Goal: Information Seeking & Learning: Learn about a topic

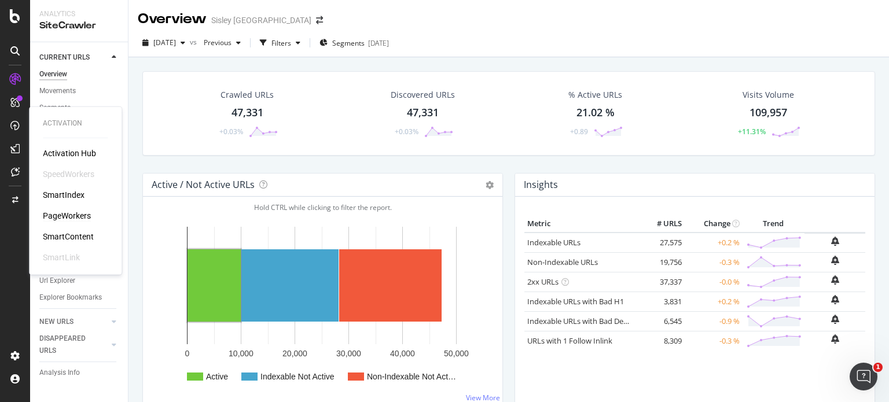
click at [76, 219] on div "PageWorkers" at bounding box center [67, 216] width 48 height 12
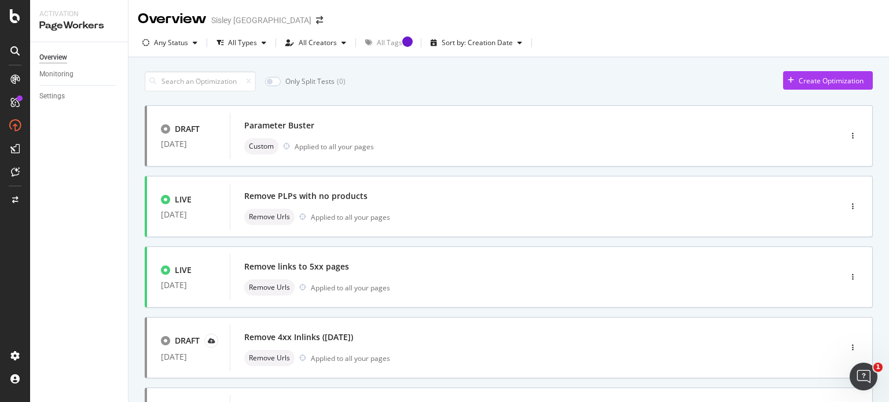
click at [14, 104] on icon at bounding box center [14, 102] width 9 height 9
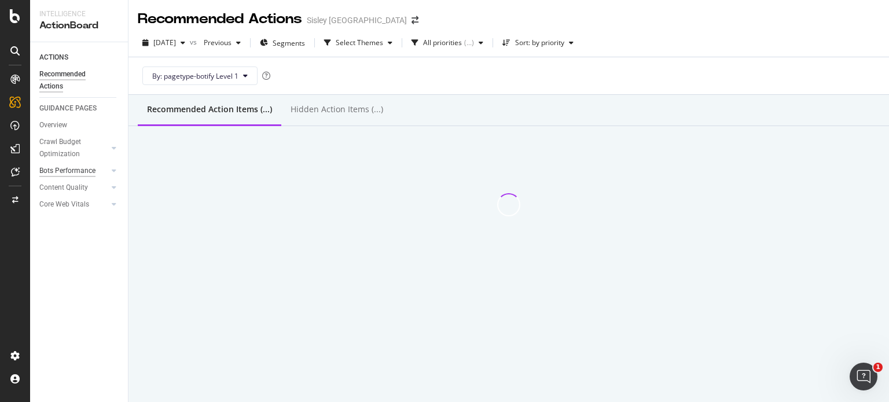
click at [73, 173] on div "Bots Performance" at bounding box center [67, 171] width 56 height 12
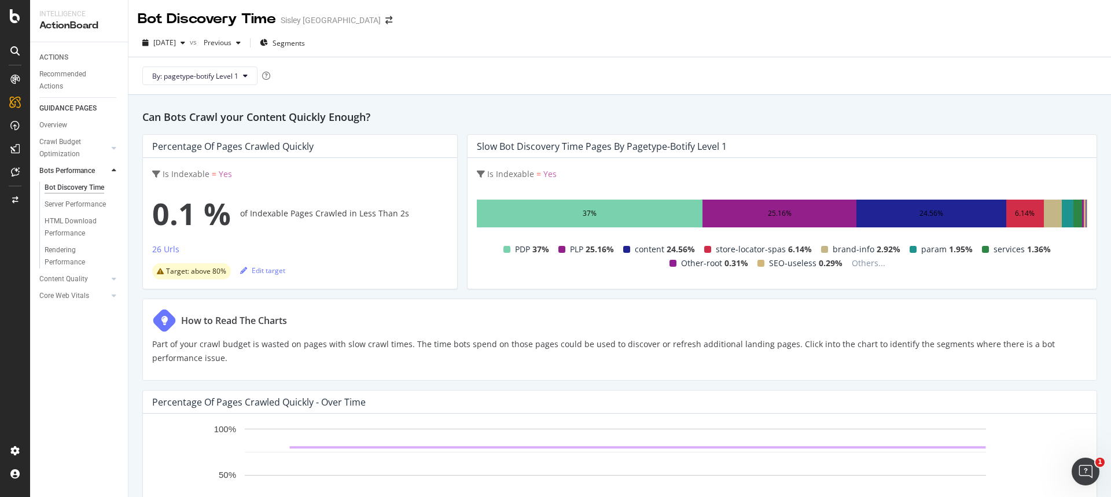
click at [92, 206] on div "Server Performance" at bounding box center [75, 205] width 61 height 12
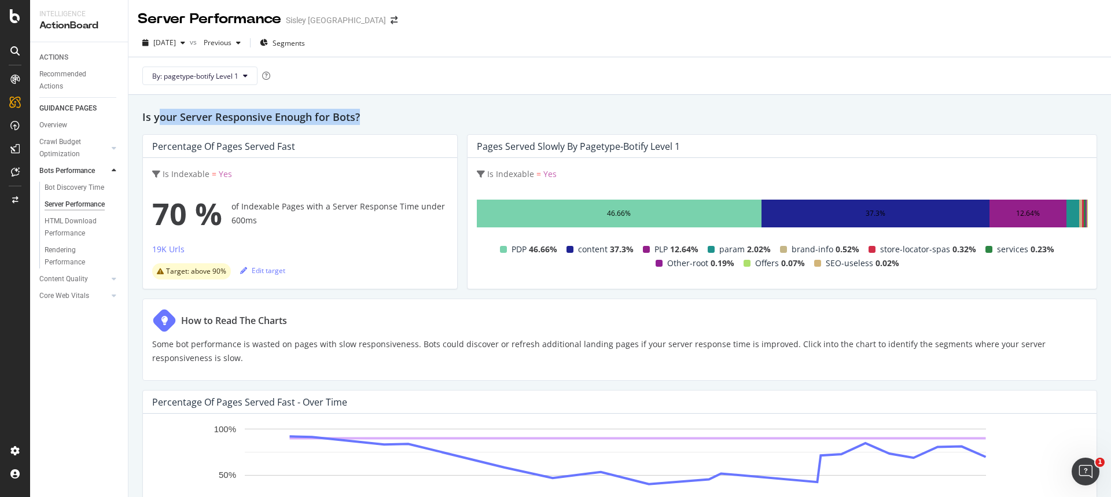
drag, startPoint x: 157, startPoint y: 122, endPoint x: 397, endPoint y: 115, distance: 239.7
click at [397, 115] on h2 "Is your Server Responsive Enough for Bots?" at bounding box center [619, 117] width 955 height 16
click at [418, 111] on h2 "Is your Server Responsive Enough for Bots?" at bounding box center [619, 117] width 955 height 16
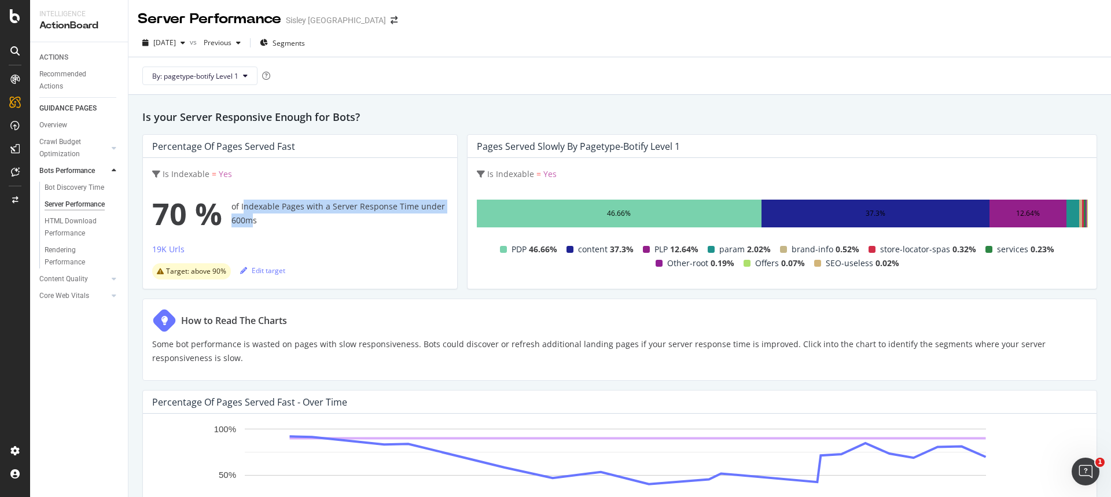
drag, startPoint x: 242, startPoint y: 207, endPoint x: 225, endPoint y: 214, distance: 18.5
click at [254, 220] on div "70 % of Indexable Pages with a Server Response Time under 600ms" at bounding box center [300, 213] width 296 height 46
click at [215, 211] on span "70 %" at bounding box center [187, 213] width 70 height 46
click at [145, 209] on div "Percentage of Pages Served Fast Is Indexable = Yes 70 % of Indexable Pages with…" at bounding box center [299, 211] width 315 height 155
click at [97, 190] on div "Bot Discovery Time" at bounding box center [75, 188] width 60 height 12
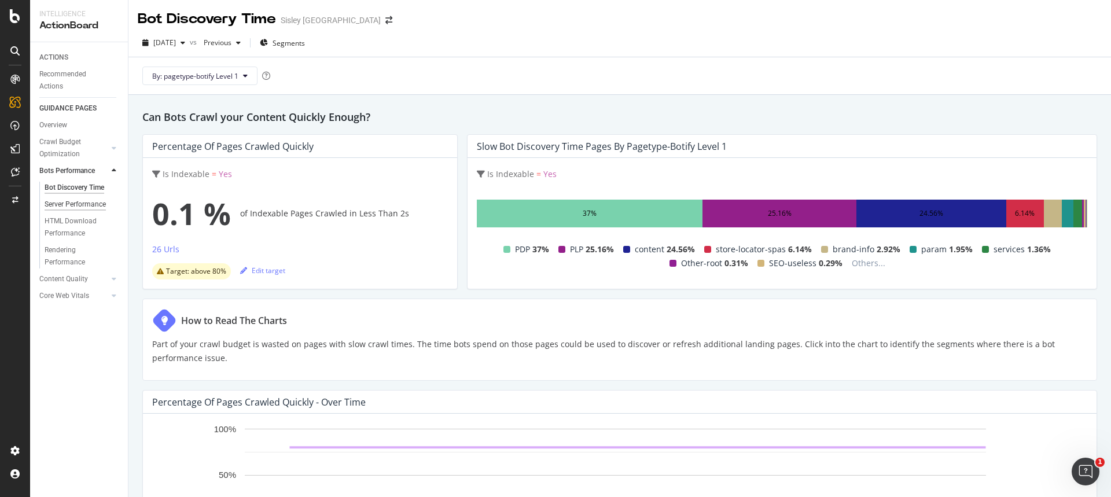
click at [94, 202] on div "Server Performance" at bounding box center [75, 205] width 61 height 12
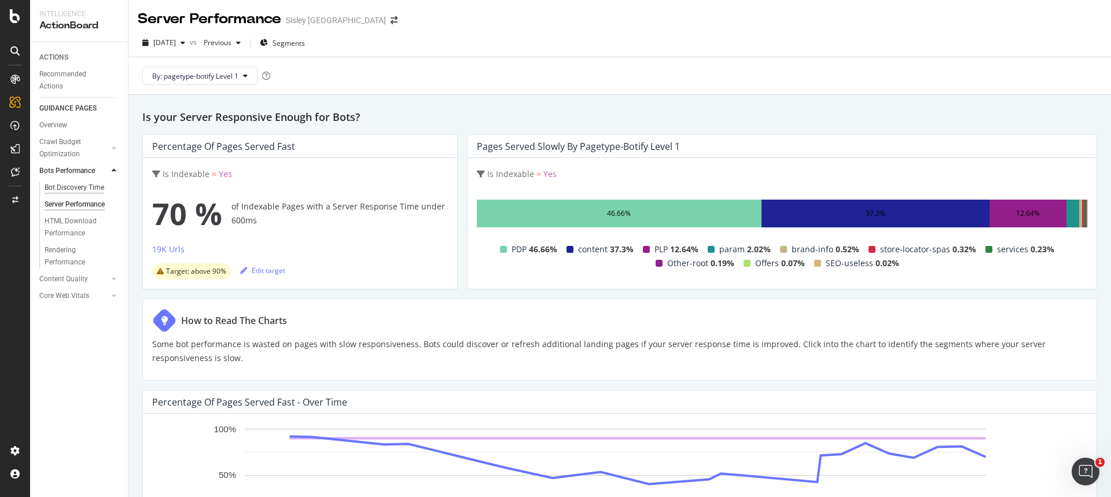
click at [76, 185] on div "Bot Discovery Time" at bounding box center [75, 188] width 60 height 12
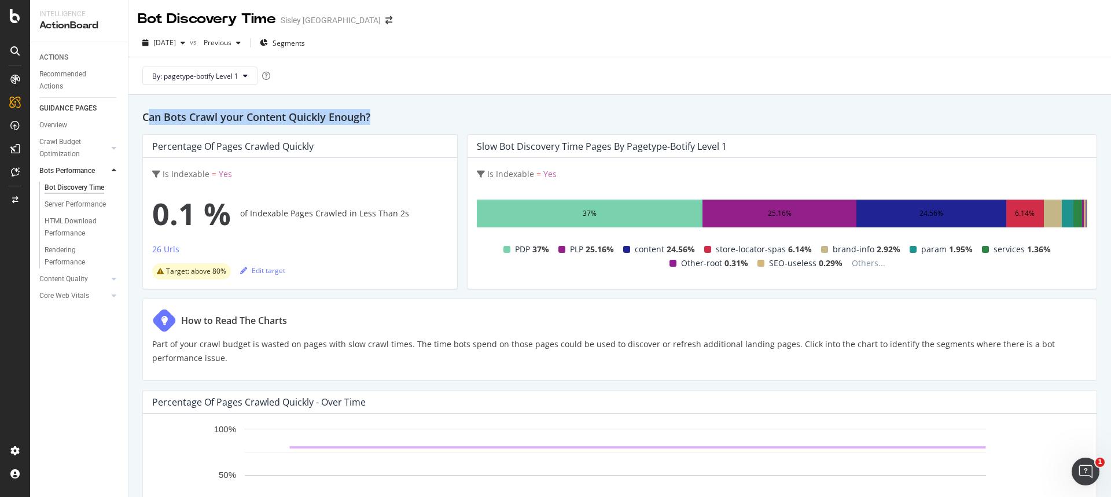
drag, startPoint x: 220, startPoint y: 119, endPoint x: 440, endPoint y: 112, distance: 220.0
click at [440, 112] on h2 "Can Bots Crawl your Content Quickly Enough?" at bounding box center [619, 117] width 955 height 16
click at [479, 112] on h2 "Can Bots Crawl your Content Quickly Enough?" at bounding box center [619, 117] width 955 height 16
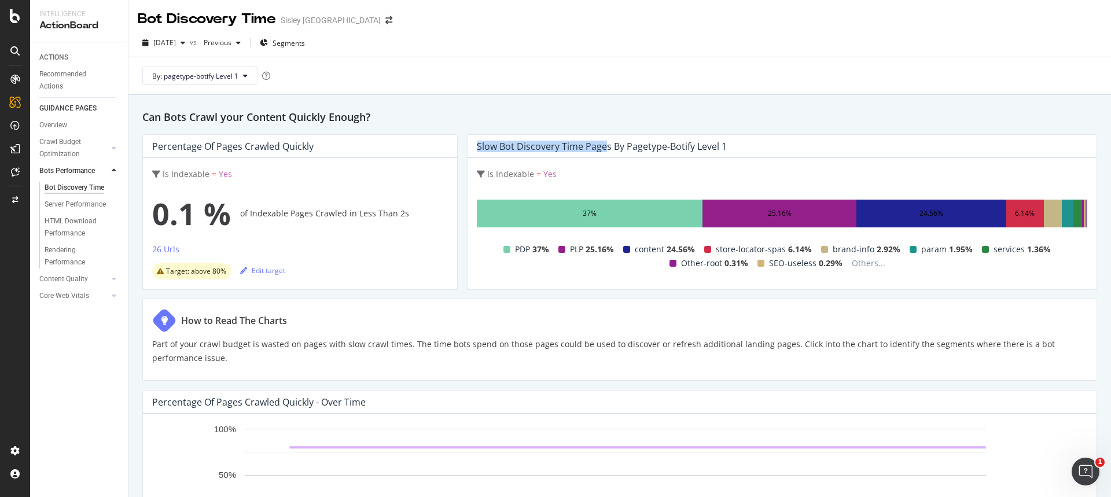
drag, startPoint x: 474, startPoint y: 148, endPoint x: 604, endPoint y: 144, distance: 129.7
click at [604, 144] on div "Slow Bot Discovery Time Pages by pagetype-botify Level 1" at bounding box center [602, 147] width 250 height 12
click at [622, 114] on h2 "Can Bots Crawl your Content Quickly Enough?" at bounding box center [619, 117] width 955 height 16
click at [78, 204] on div "Server Performance" at bounding box center [75, 205] width 61 height 12
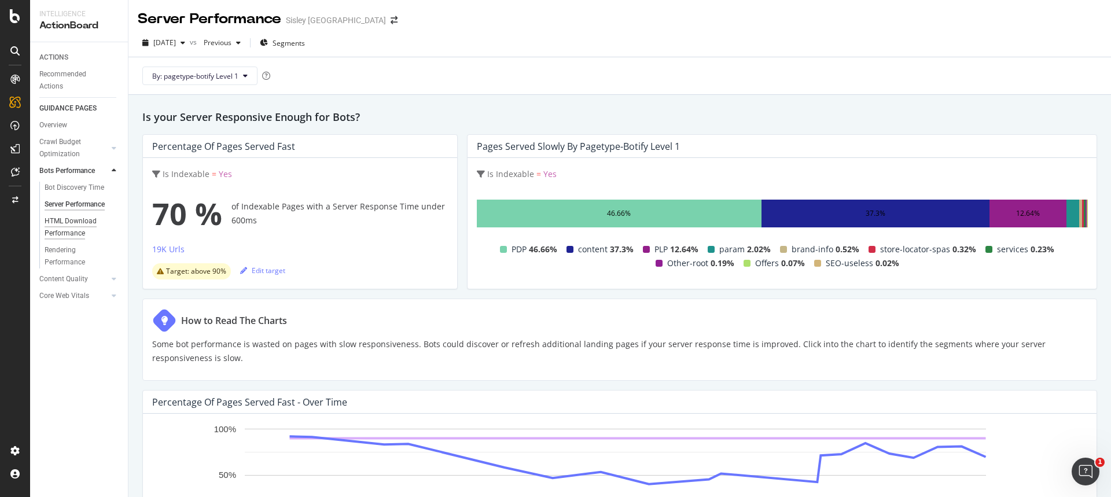
click at [78, 222] on div "HTML Download Performance" at bounding box center [78, 227] width 67 height 24
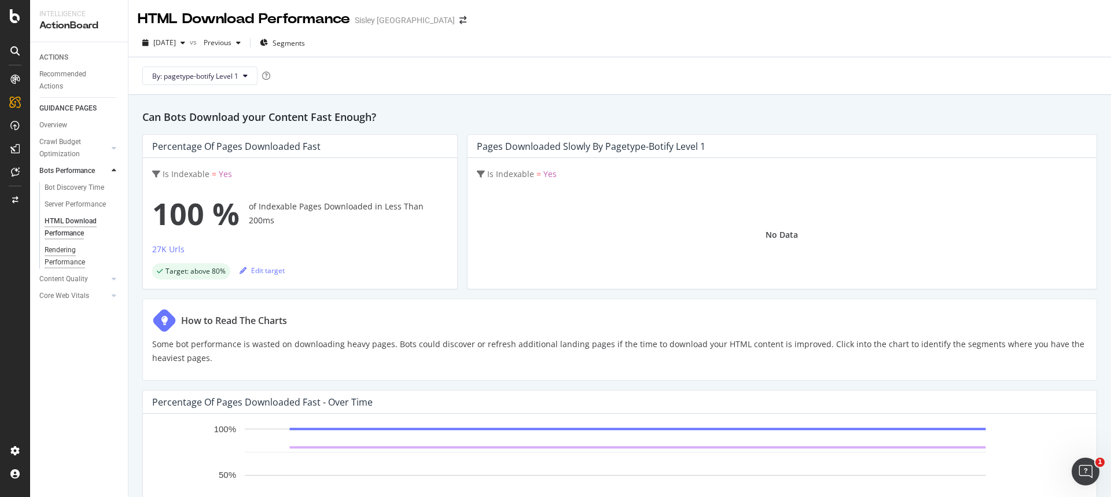
click at [64, 252] on div "Rendering Performance" at bounding box center [77, 256] width 65 height 24
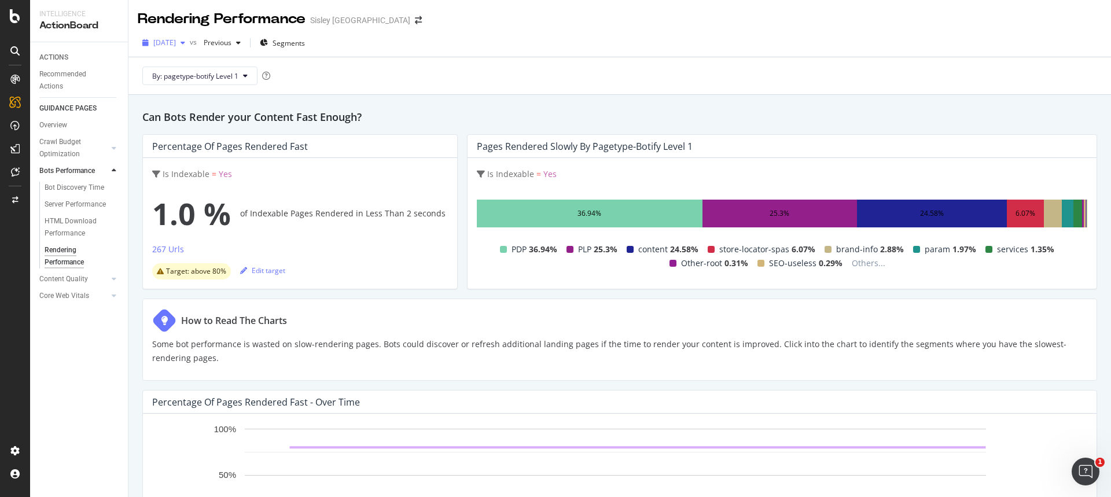
click at [190, 46] on div "button" at bounding box center [183, 42] width 14 height 7
click at [334, 74] on div "By: pagetype-botify Level 1" at bounding box center [620, 75] width 964 height 37
click at [435, 92] on div "By: pagetype-botify Level 1" at bounding box center [620, 75] width 964 height 37
click at [673, 106] on div "Can Bots Render your Content Fast Enough? Percentage of Pages Rendered Fast Is …" at bounding box center [619, 483] width 983 height 776
click at [656, 92] on div "By: pagetype-botify Level 1" at bounding box center [620, 75] width 964 height 37
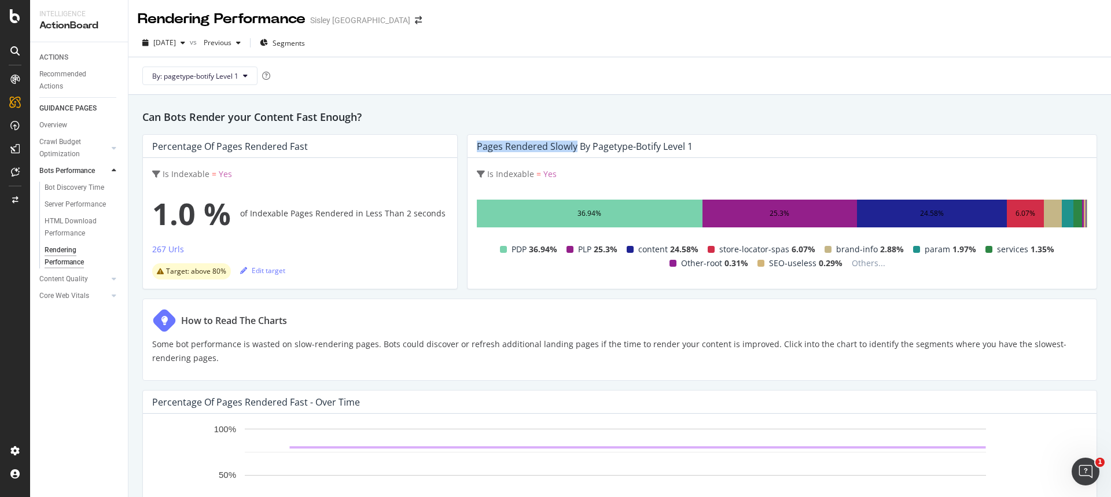
drag, startPoint x: 472, startPoint y: 144, endPoint x: 572, endPoint y: 142, distance: 100.1
click at [572, 142] on div "Pages Rendered Slowly by pagetype-botify Level 1" at bounding box center [782, 146] width 629 height 23
click at [596, 171] on div "Is Indexable = Yes" at bounding box center [782, 174] width 611 height 14
click at [720, 111] on h2 "Can Bots Render your Content Fast Enough?" at bounding box center [619, 117] width 955 height 16
click at [542, 214] on div "36.94%" at bounding box center [590, 214] width 226 height 28
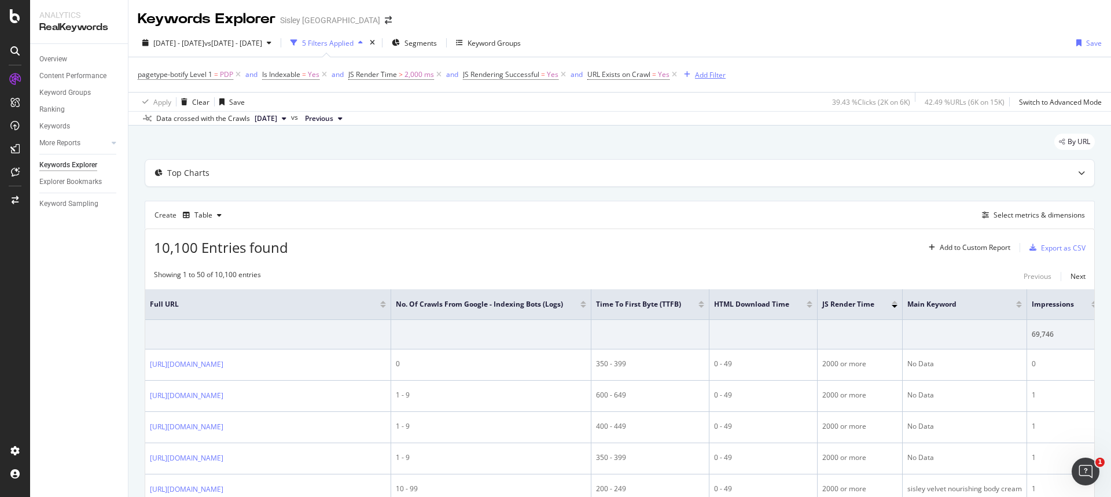
click at [704, 72] on div "Add Filter" at bounding box center [710, 75] width 31 height 10
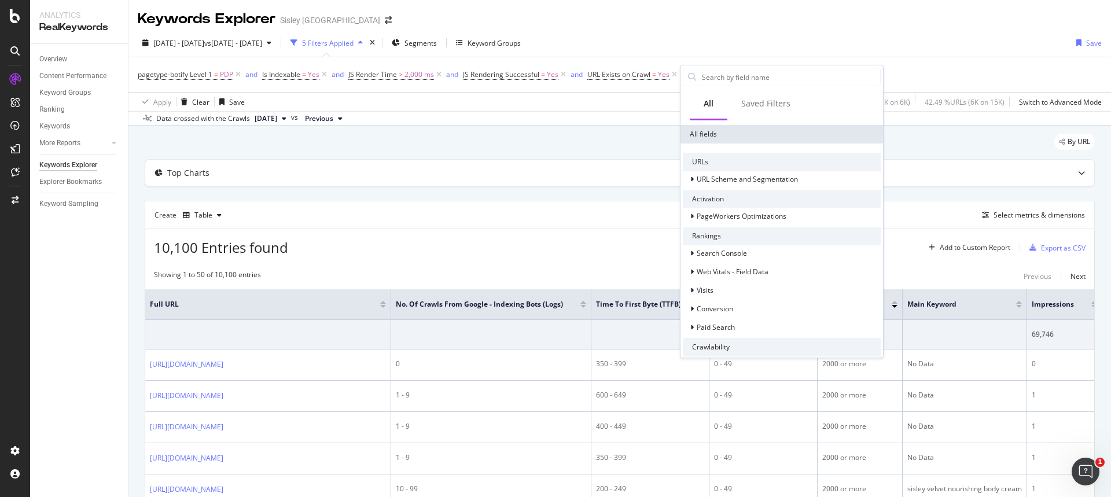
scroll to position [116, 0]
click at [692, 178] on icon at bounding box center [691, 177] width 3 height 7
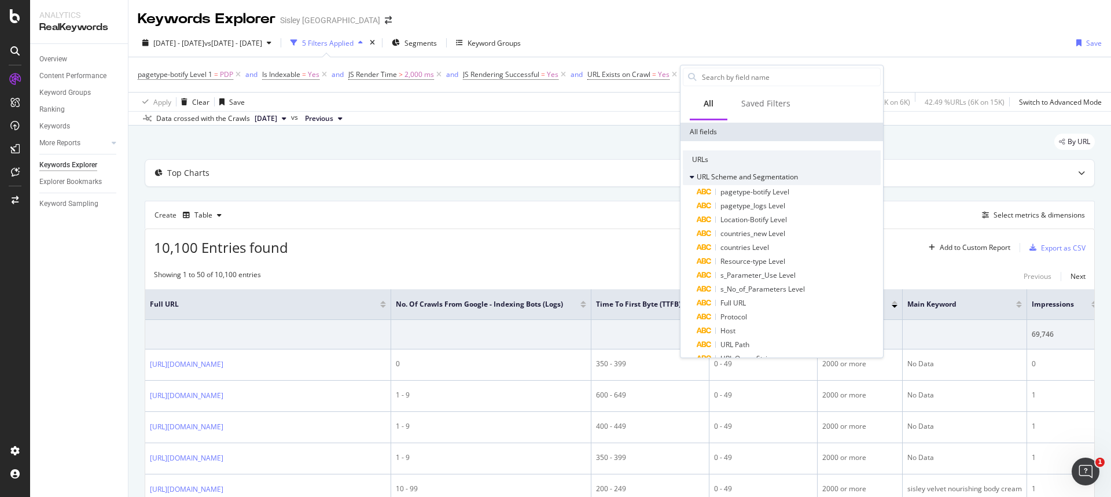
click at [695, 174] on div at bounding box center [693, 177] width 7 height 12
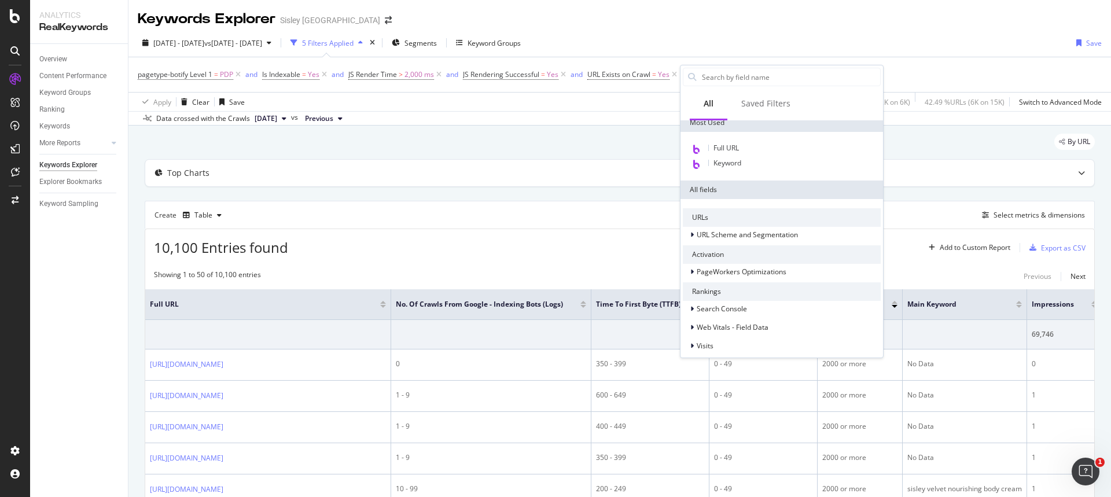
scroll to position [0, 0]
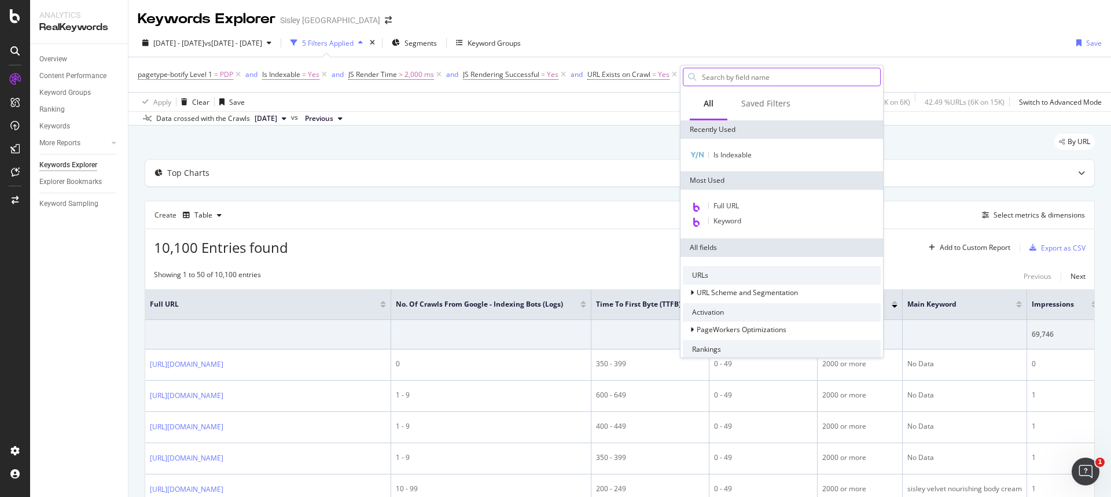
click at [737, 73] on input "text" at bounding box center [790, 76] width 179 height 17
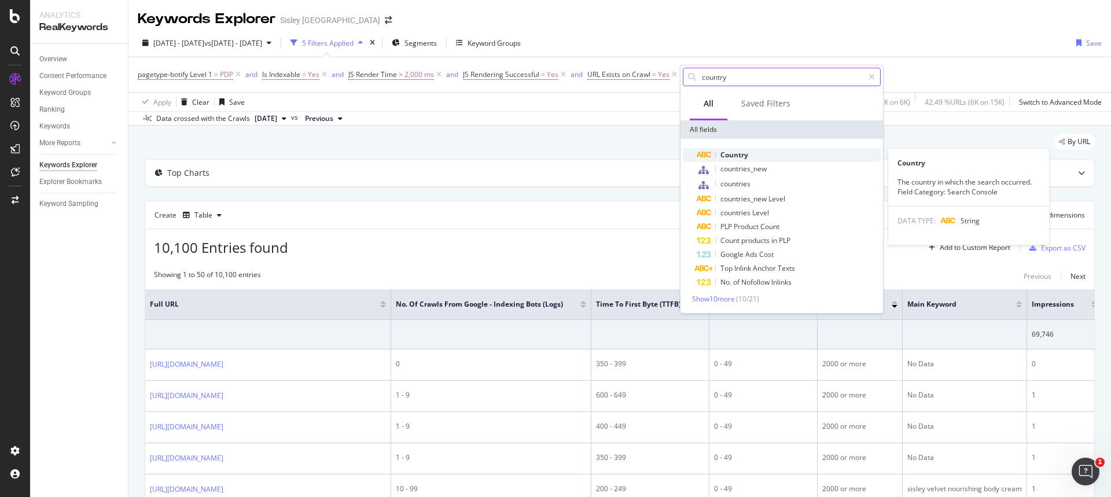
type input "country"
click at [804, 155] on div "Country" at bounding box center [789, 155] width 184 height 14
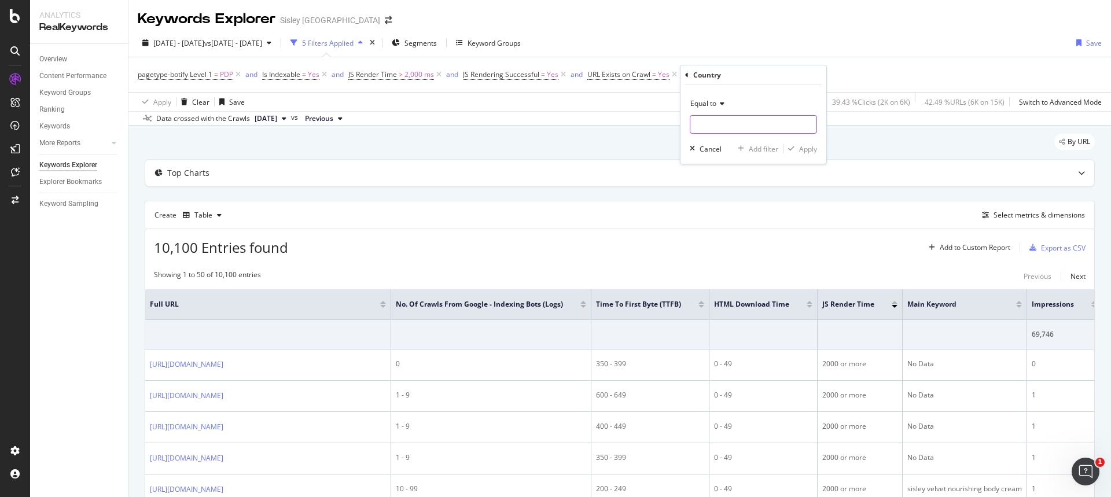
click at [752, 128] on input "text" at bounding box center [753, 124] width 126 height 19
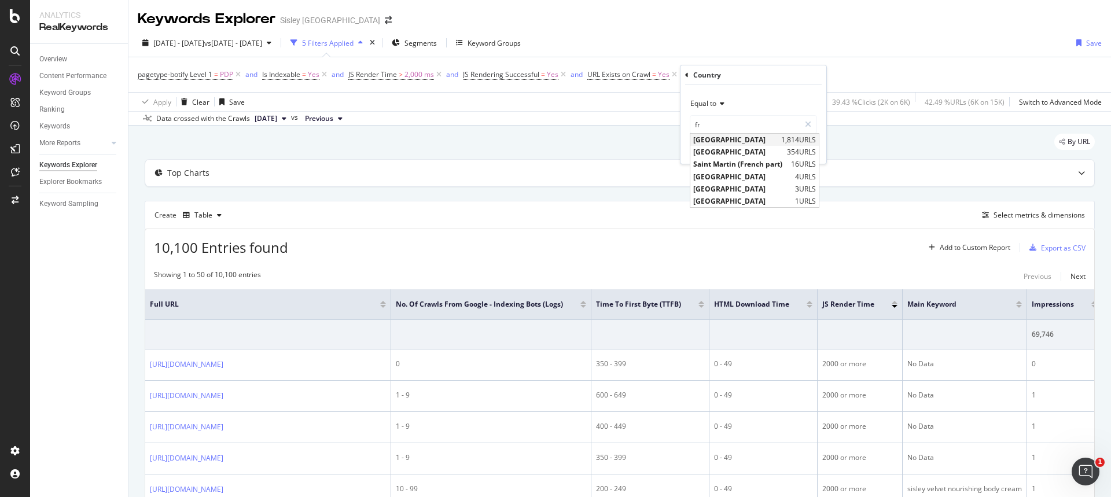
click at [752, 135] on span "[GEOGRAPHIC_DATA]" at bounding box center [735, 140] width 85 height 10
type input "[GEOGRAPHIC_DATA]"
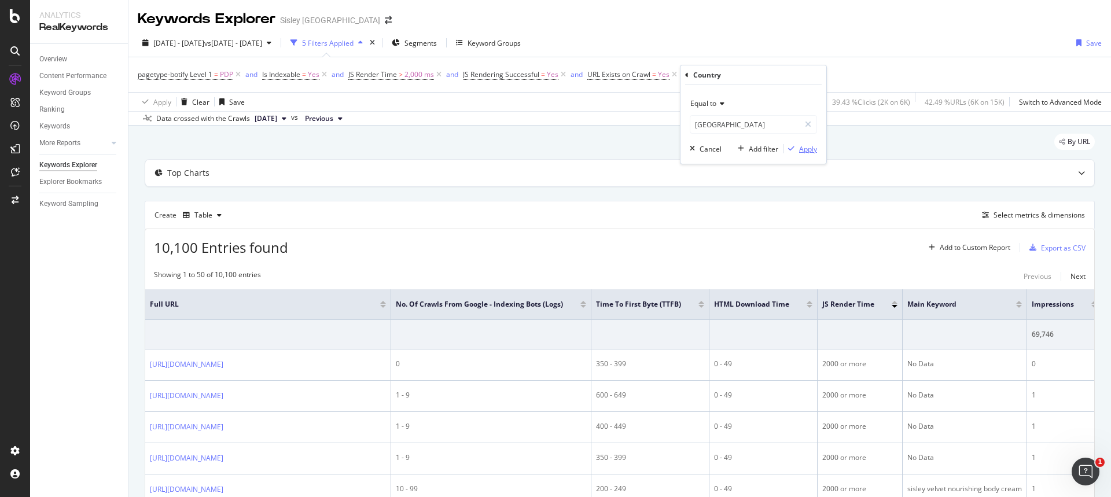
click at [804, 146] on div "Apply" at bounding box center [808, 149] width 18 height 10
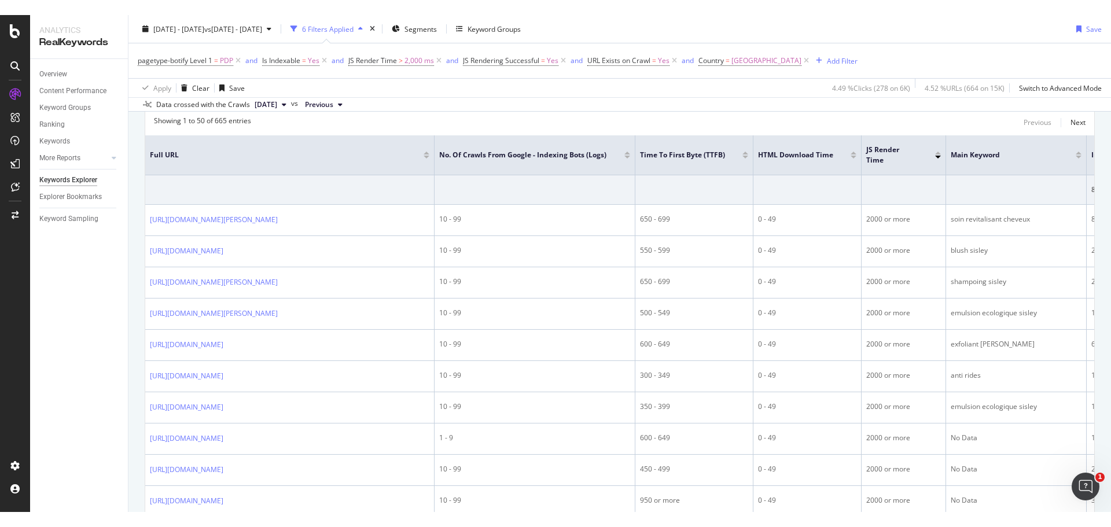
scroll to position [174, 0]
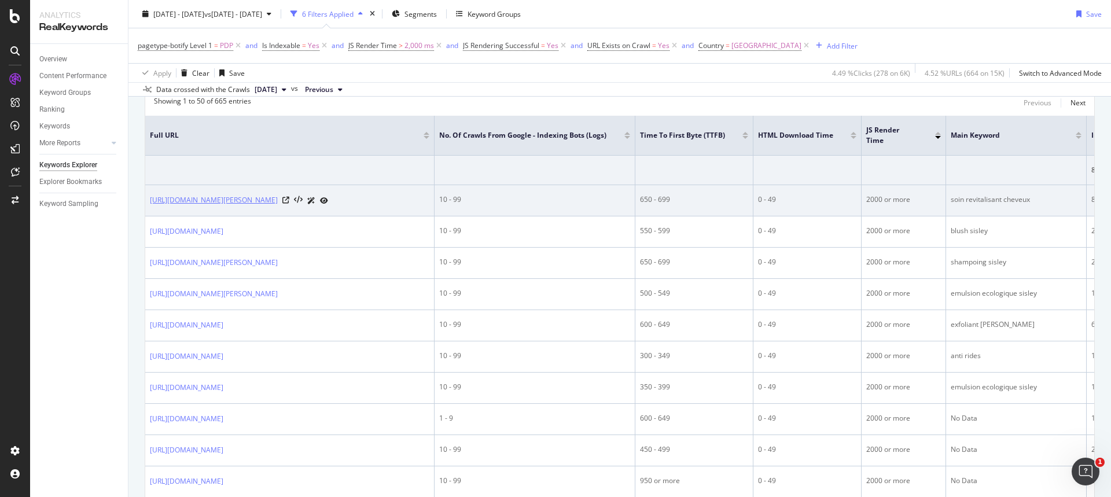
drag, startPoint x: 145, startPoint y: 199, endPoint x: 201, endPoint y: 215, distance: 58.0
click at [201, 215] on td "[URL][DOMAIN_NAME][PERSON_NAME]" at bounding box center [289, 200] width 289 height 31
copy link "[URL][DOMAIN_NAME][PERSON_NAME]"
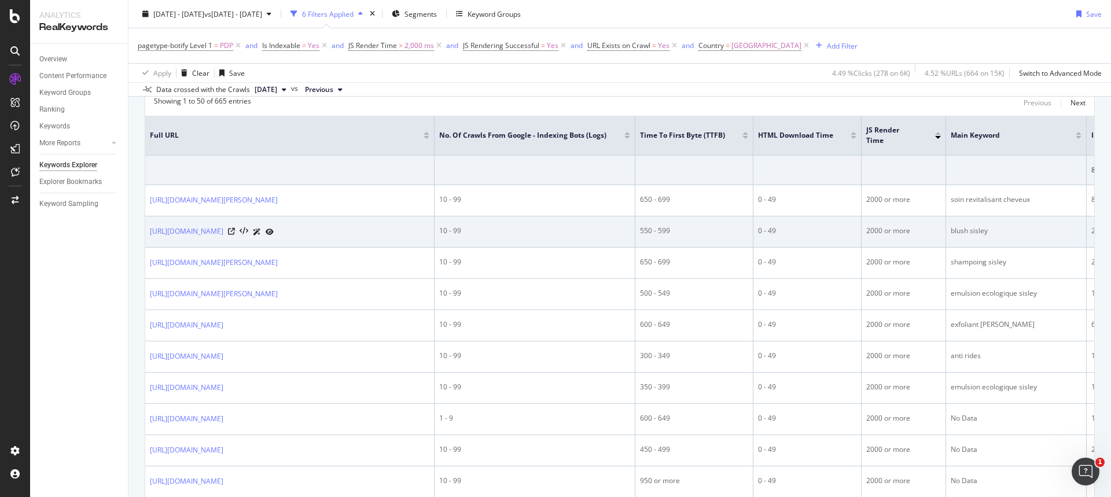
drag, startPoint x: 149, startPoint y: 244, endPoint x: 354, endPoint y: 249, distance: 204.9
click at [354, 248] on td "[URL][DOMAIN_NAME]" at bounding box center [289, 231] width 289 height 31
copy link "[URL][DOMAIN_NAME]"
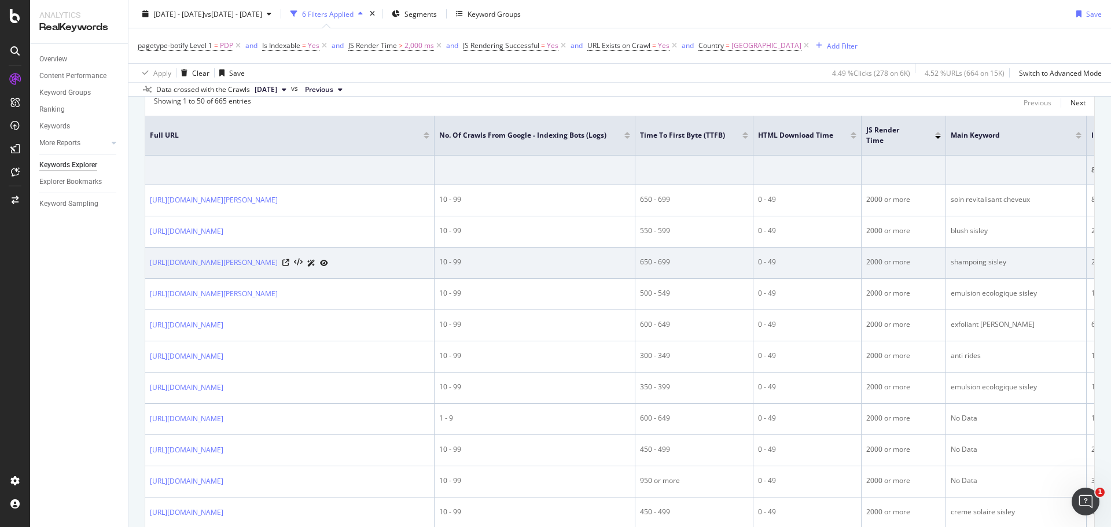
scroll to position [0, 0]
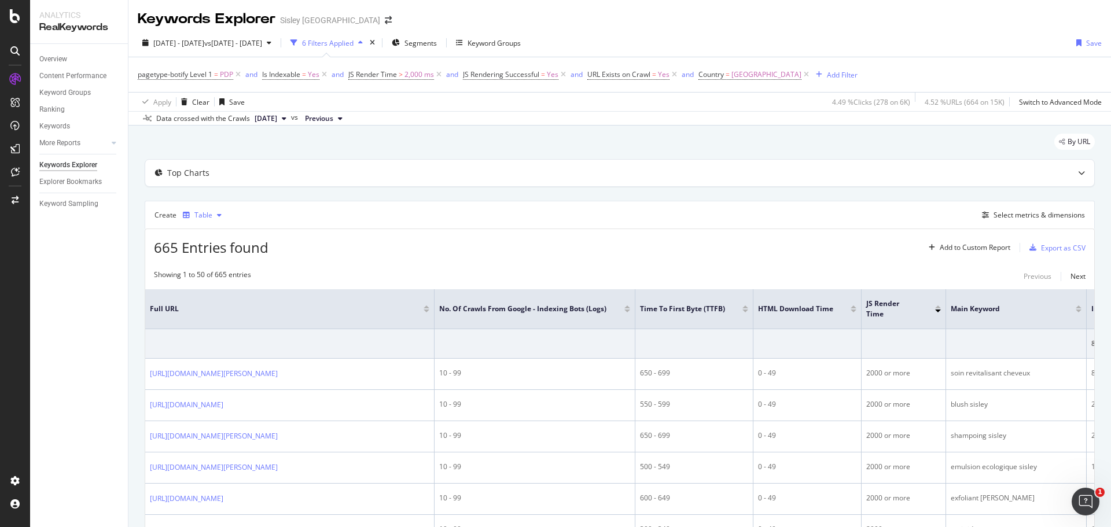
click at [215, 216] on div "button" at bounding box center [219, 215] width 14 height 7
click at [732, 233] on div "665 Entries found Add to Custom Report Export as CSV" at bounding box center [619, 243] width 949 height 28
click at [1017, 214] on div "Select metrics & dimensions" at bounding box center [1039, 215] width 91 height 10
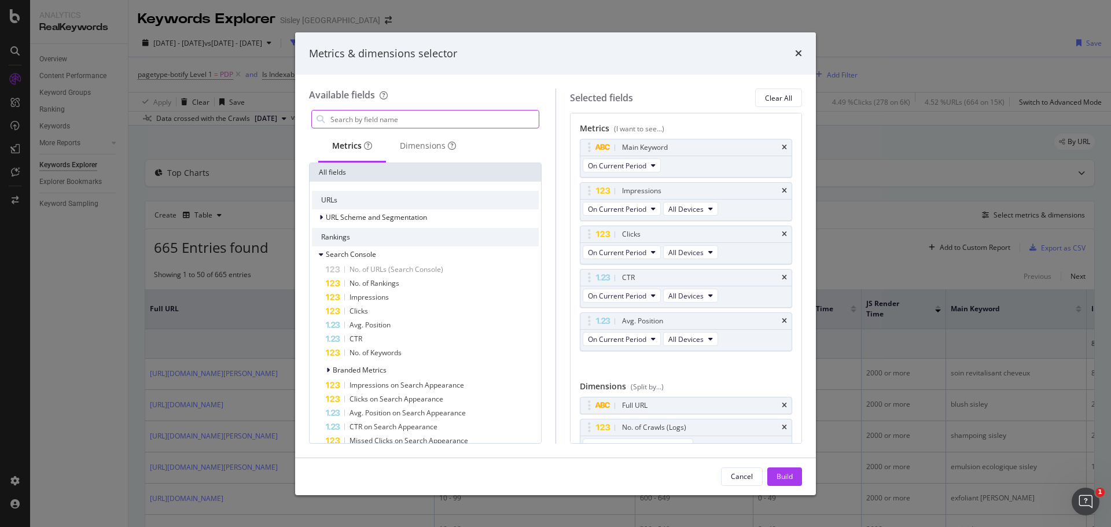
click at [445, 122] on input "modal" at bounding box center [434, 119] width 210 height 17
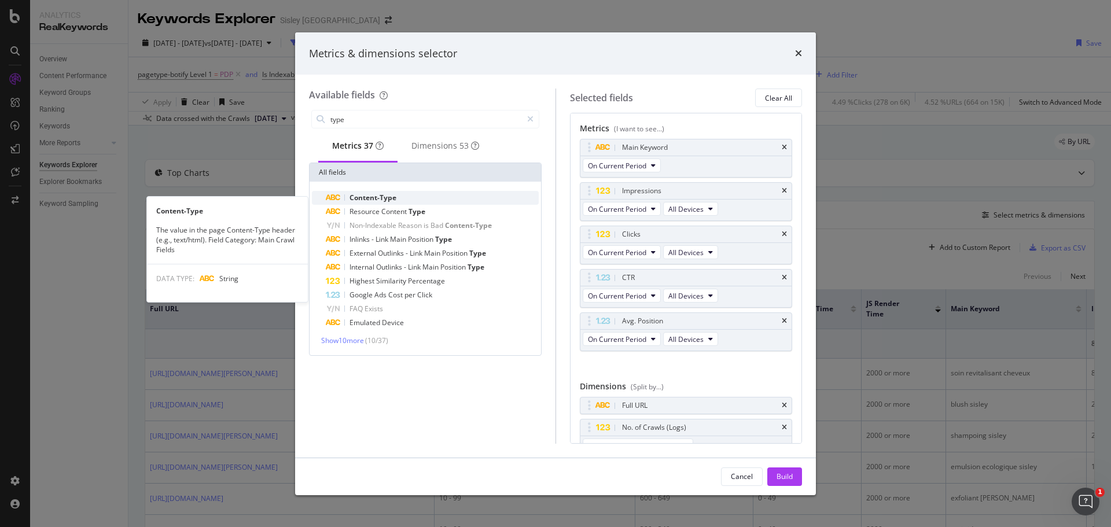
click at [398, 199] on div "Content-Type" at bounding box center [432, 198] width 213 height 14
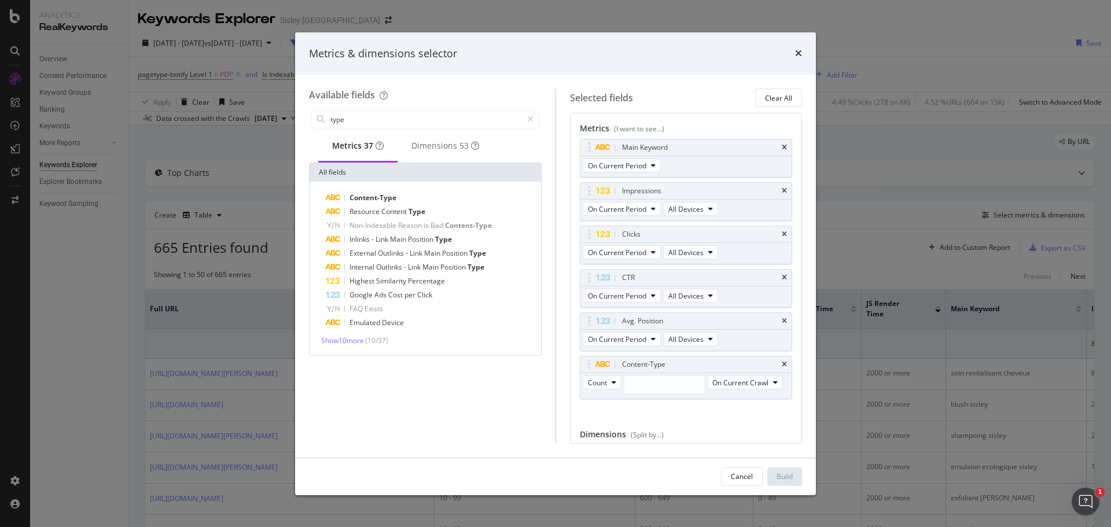
click at [707, 424] on div "Main Keyword On Current Period Impressions On Current Period All Devices Clicks…" at bounding box center [686, 281] width 213 height 285
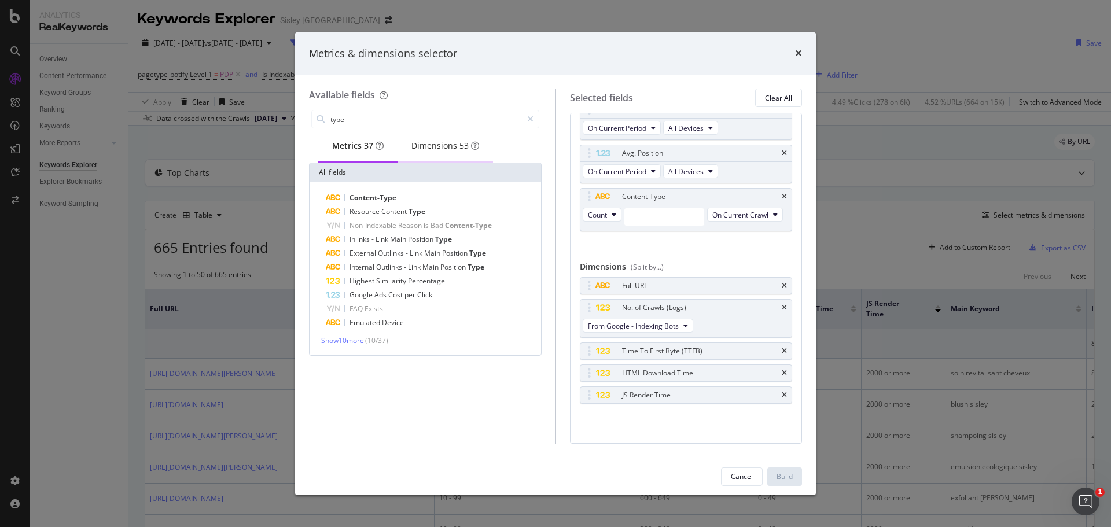
click at [446, 150] on div "Dimensions 53" at bounding box center [445, 146] width 68 height 12
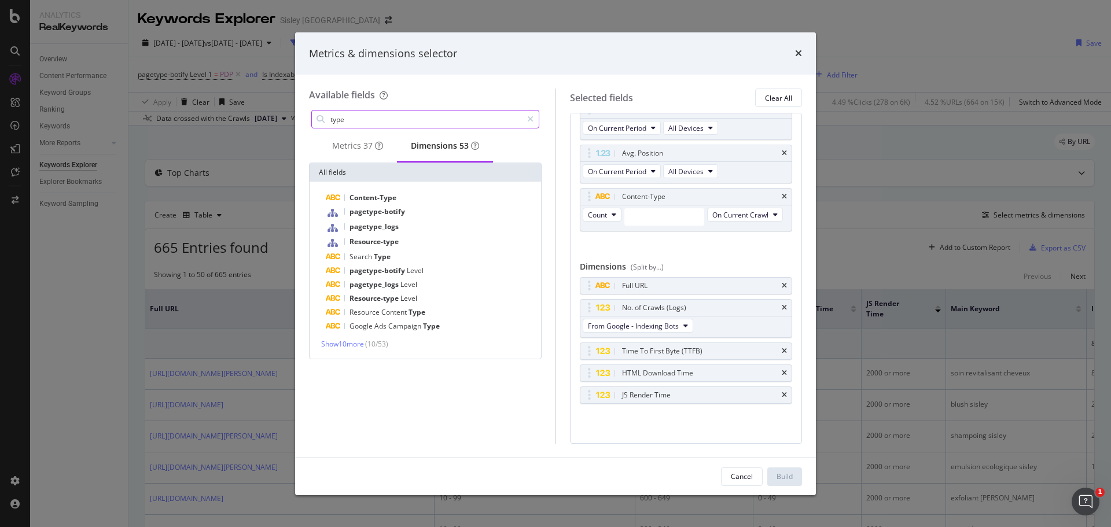
click at [508, 113] on input "type" at bounding box center [425, 119] width 193 height 17
click at [618, 208] on button "Count" at bounding box center [602, 215] width 39 height 14
click at [712, 220] on span "On Current Crawl" at bounding box center [740, 215] width 56 height 10
click at [659, 208] on input "modal" at bounding box center [664, 216] width 80 height 17
click at [782, 193] on icon "times" at bounding box center [784, 196] width 5 height 7
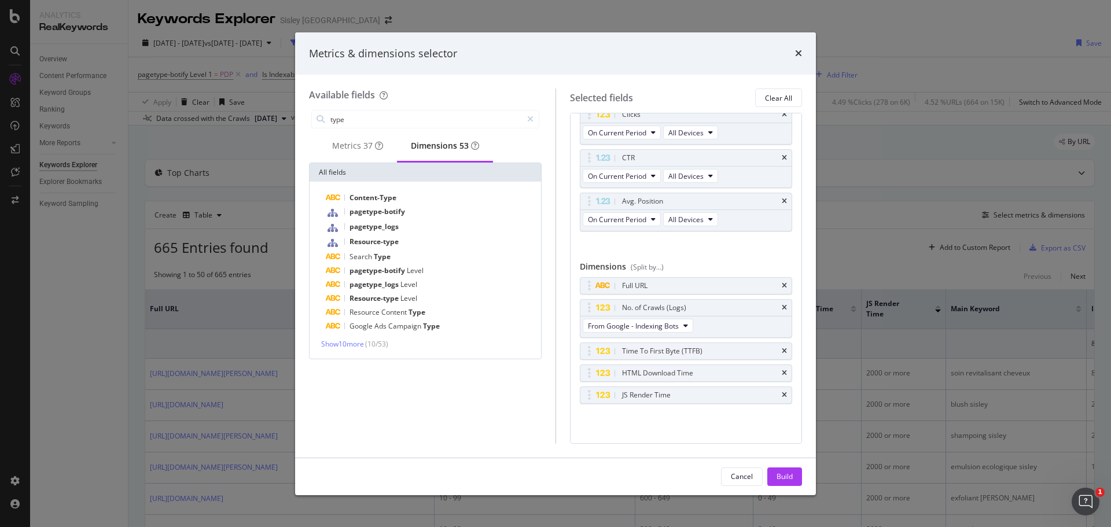
scroll to position [120, 0]
click at [368, 147] on span "37" at bounding box center [367, 145] width 9 height 11
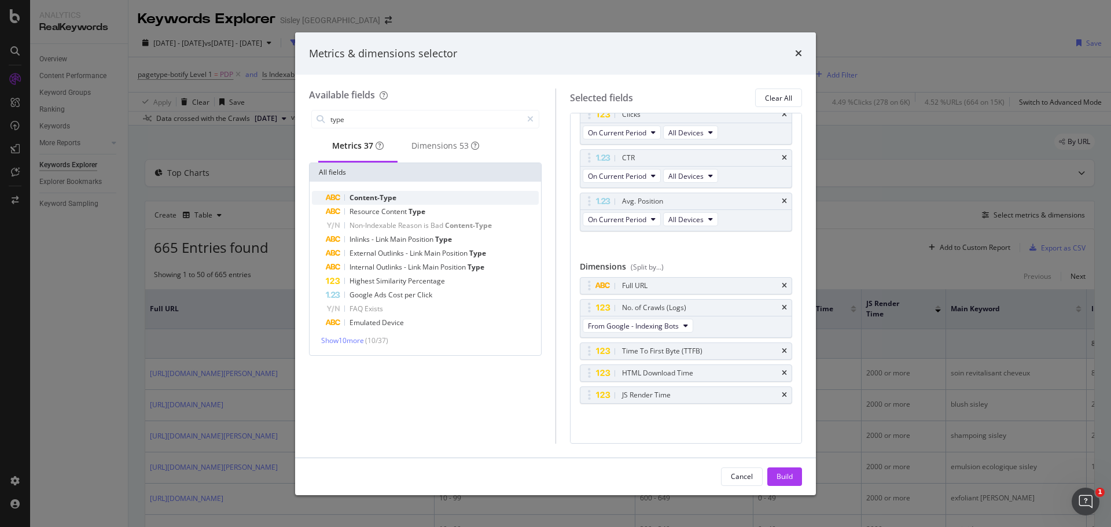
click at [381, 203] on span "Content-Type" at bounding box center [373, 198] width 47 height 10
click at [615, 211] on icon "modal" at bounding box center [614, 214] width 5 height 7
click at [613, 219] on div "Count" at bounding box center [602, 224] width 39 height 17
click at [628, 208] on input "modal" at bounding box center [664, 216] width 80 height 17
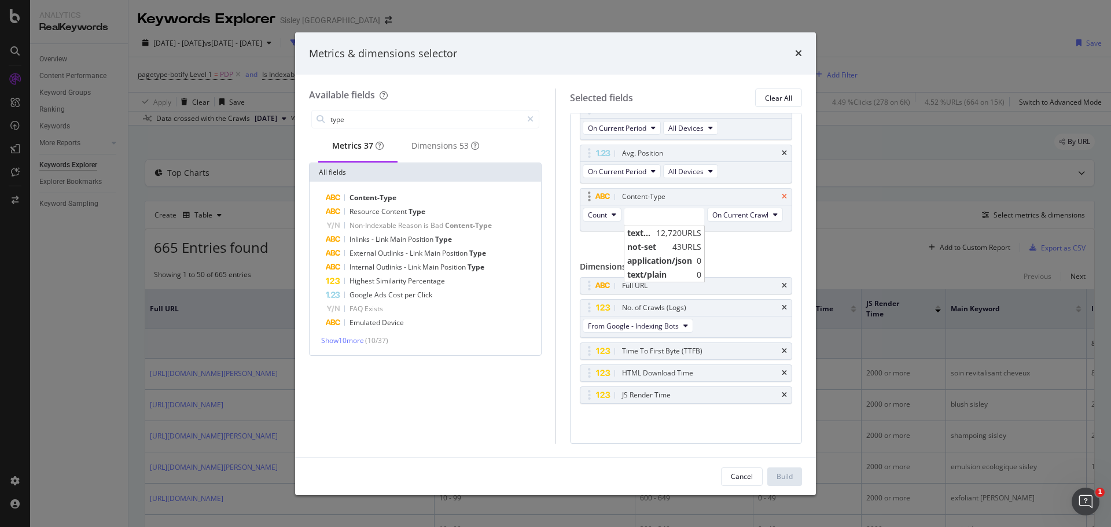
click at [782, 193] on icon "times" at bounding box center [784, 196] width 5 height 7
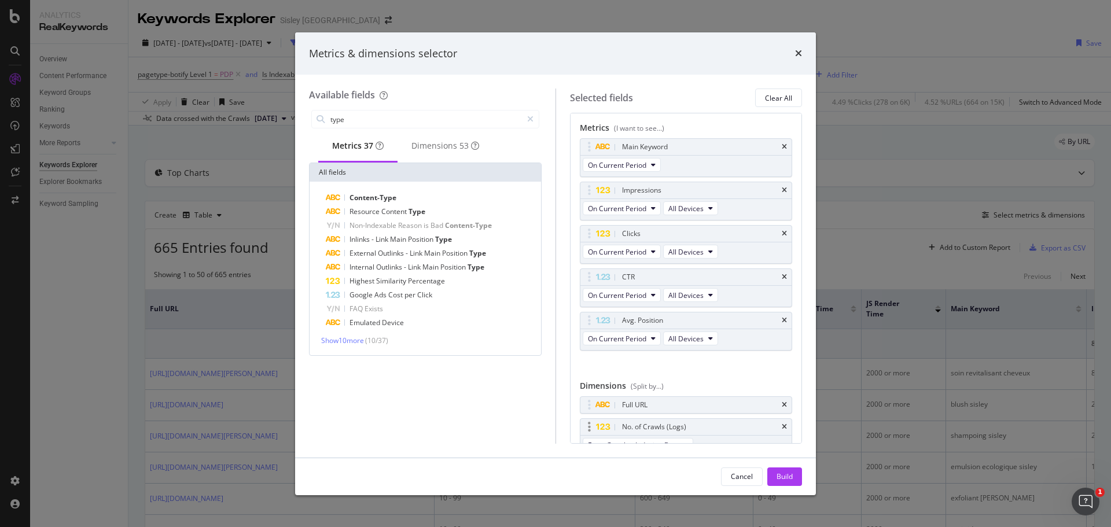
scroll to position [0, 0]
type input "page"
click at [359, 346] on span "Show 10 more" at bounding box center [342, 341] width 43 height 10
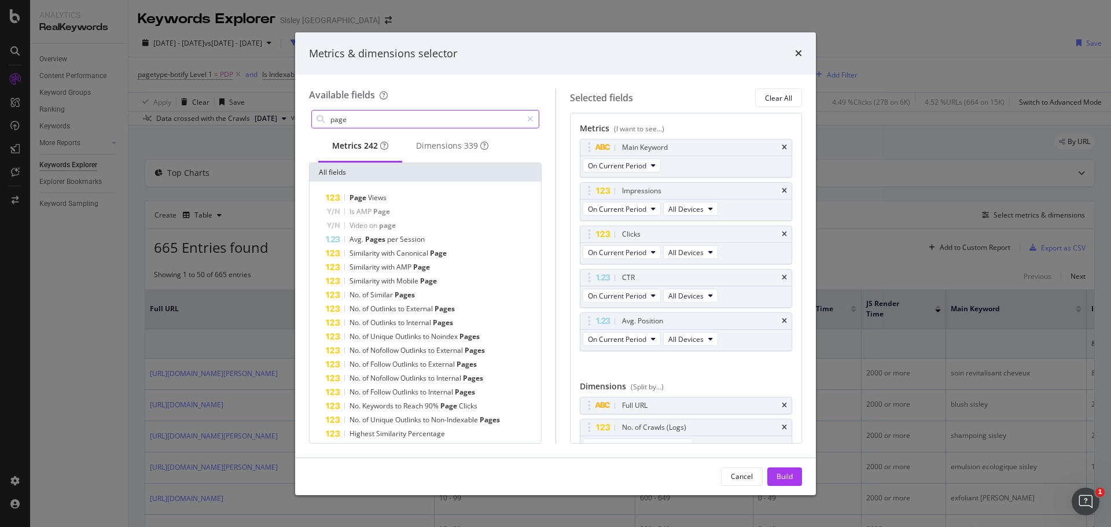
click at [382, 119] on input "page" at bounding box center [425, 119] width 193 height 17
click at [798, 53] on icon "times" at bounding box center [798, 53] width 7 height 9
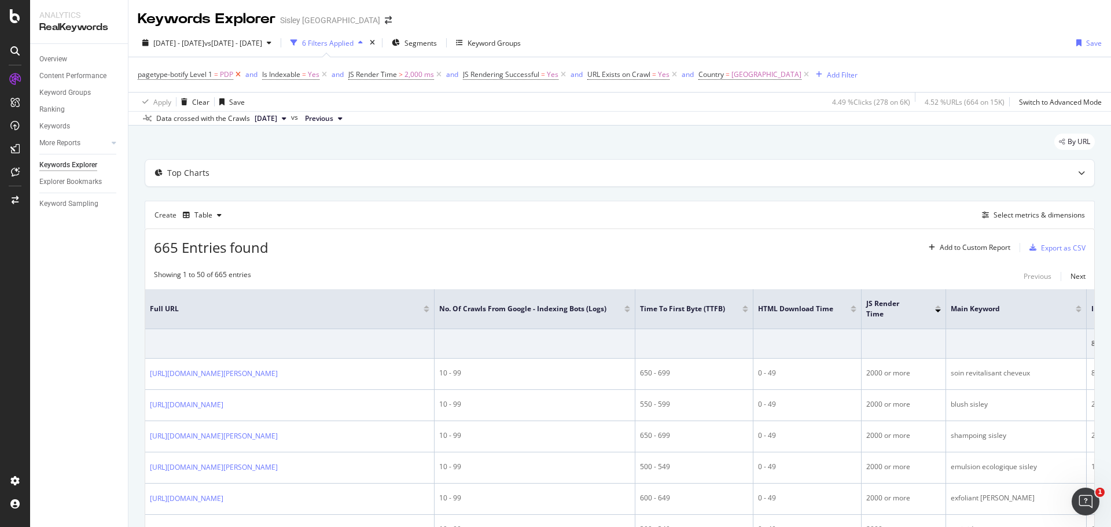
click at [240, 74] on icon at bounding box center [238, 75] width 10 height 12
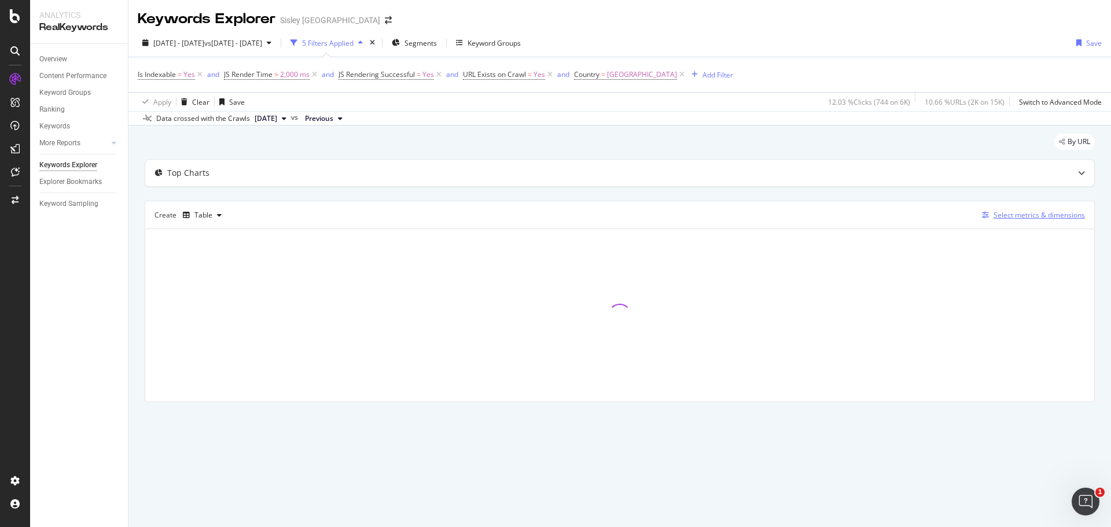
click at [1048, 214] on div "Select metrics & dimensions" at bounding box center [1039, 215] width 91 height 10
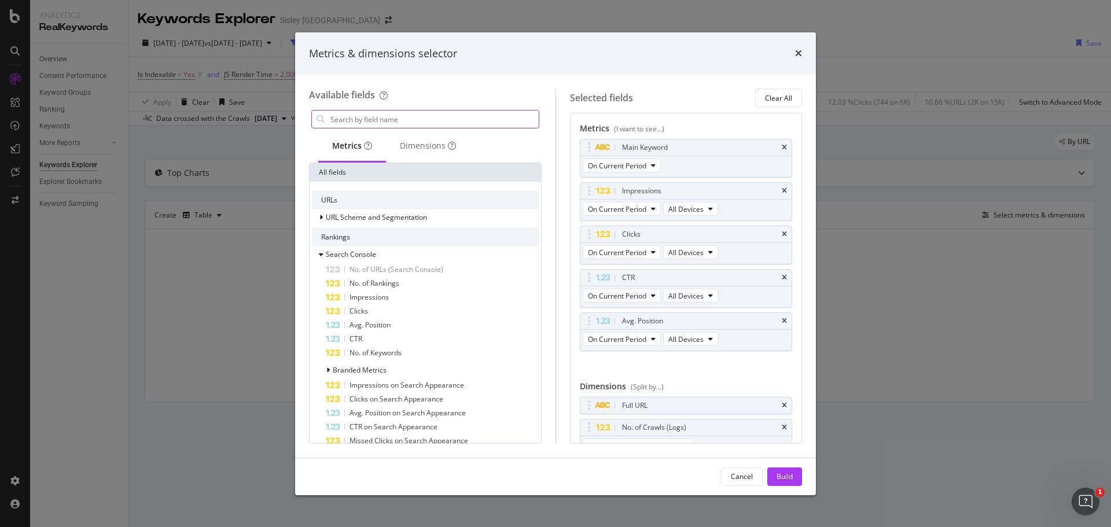
click at [442, 110] on div "modal" at bounding box center [425, 119] width 228 height 19
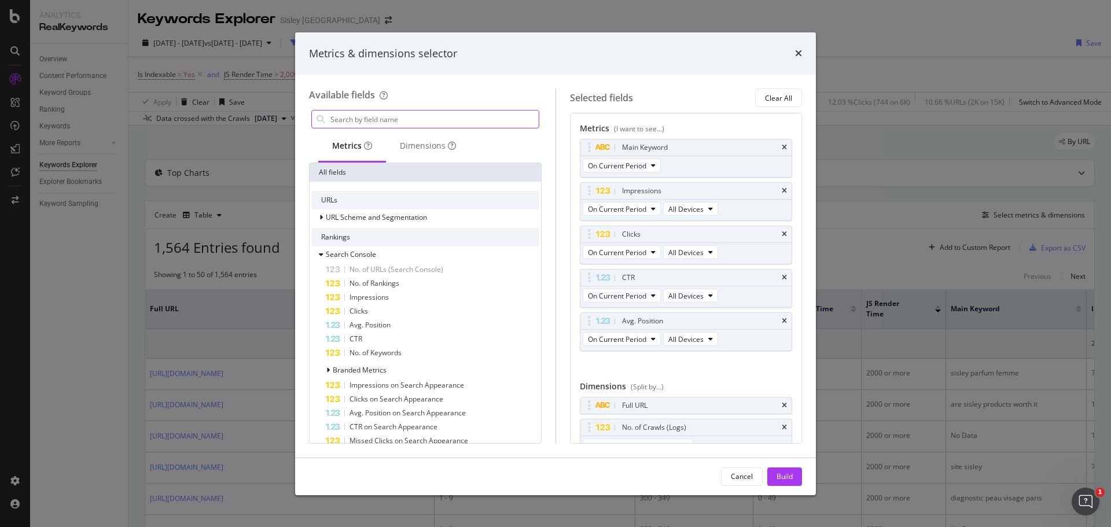
click at [454, 123] on input "modal" at bounding box center [434, 119] width 210 height 17
type input "page"
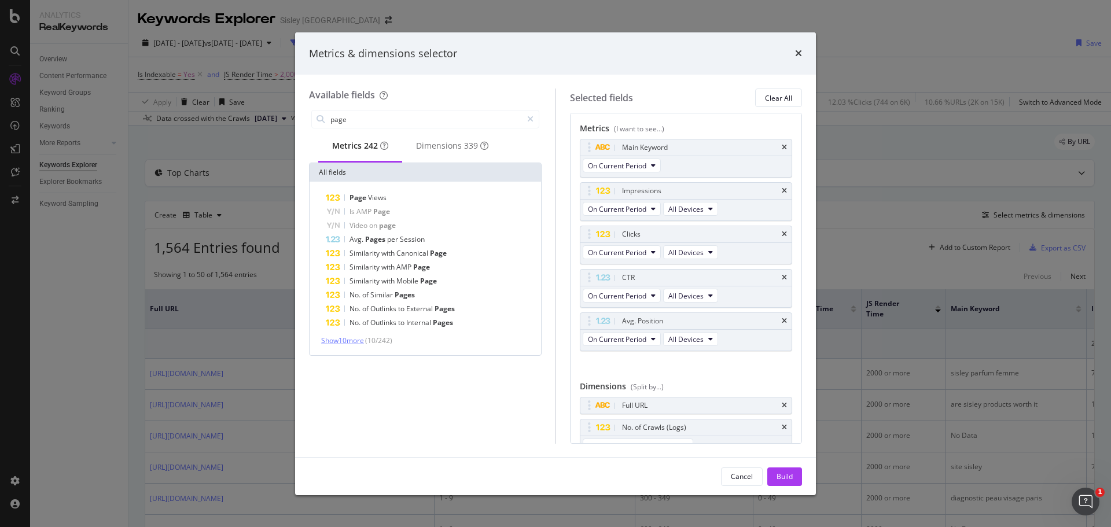
click at [364, 341] on span "Show 10 more" at bounding box center [342, 341] width 43 height 10
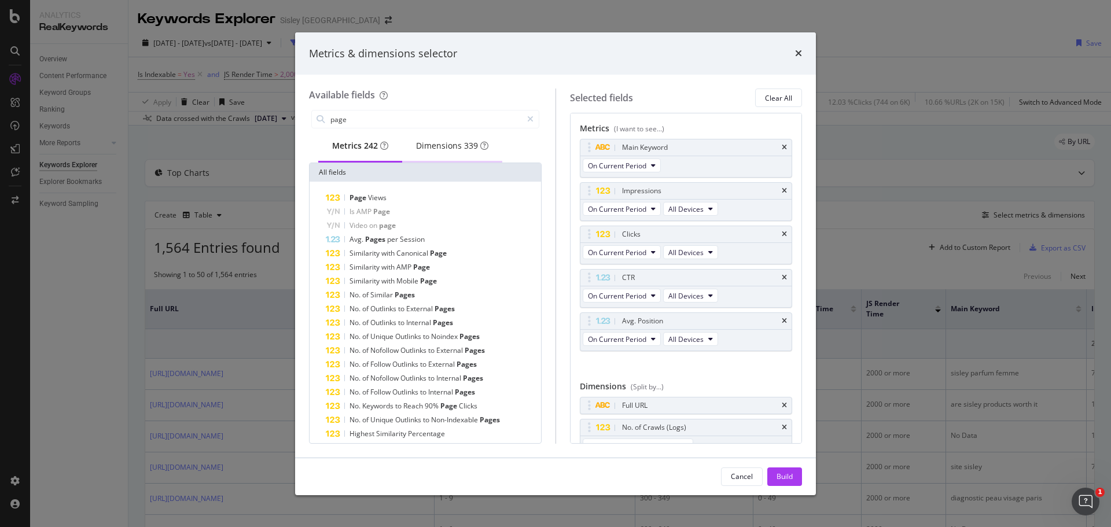
click at [453, 148] on div "Dimensions 339" at bounding box center [452, 146] width 72 height 12
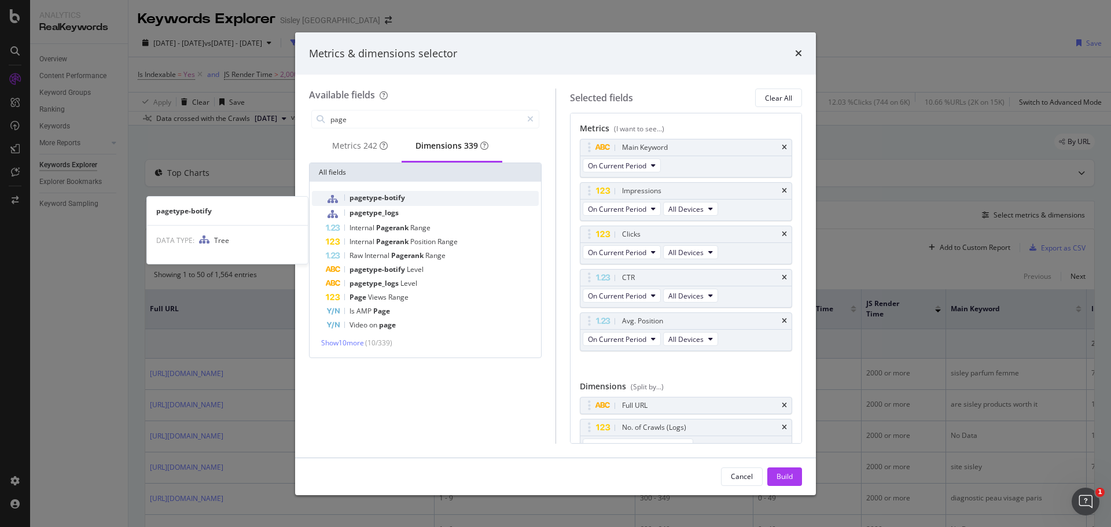
click at [400, 199] on span "pagetype-botify" at bounding box center [378, 198] width 56 height 10
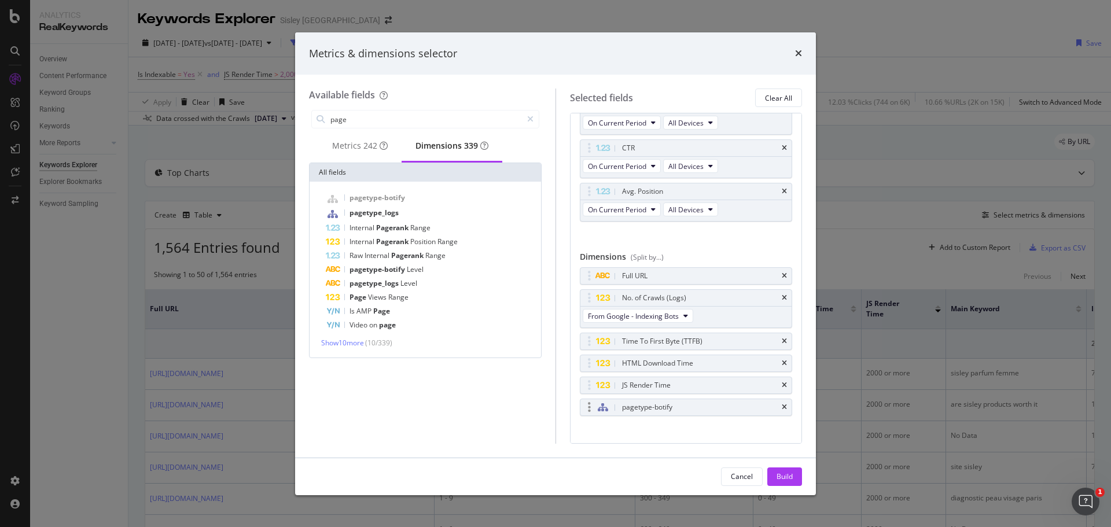
scroll to position [141, 0]
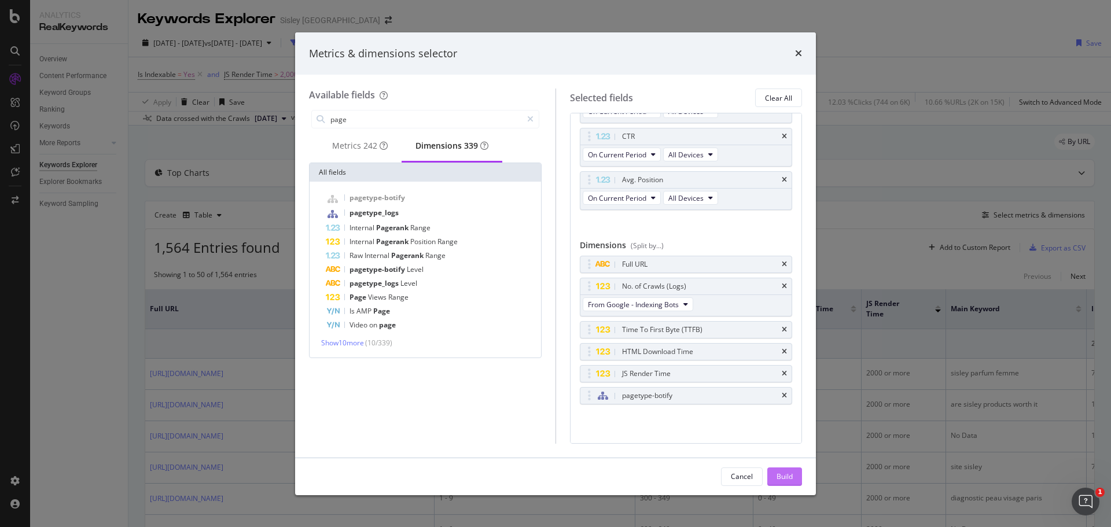
click at [791, 472] on div "Build" at bounding box center [785, 477] width 16 height 10
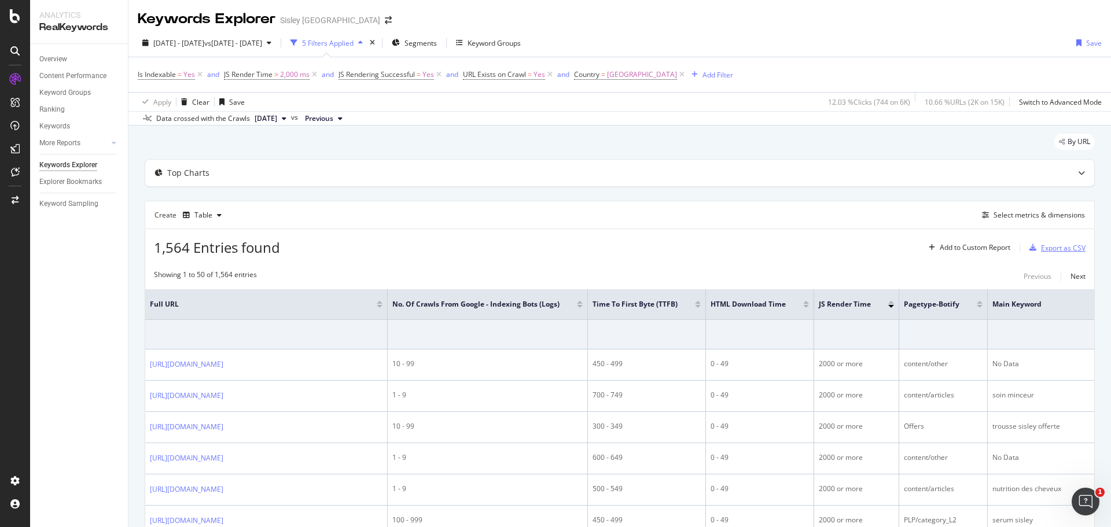
click at [1067, 248] on div "Export as CSV" at bounding box center [1063, 248] width 45 height 10
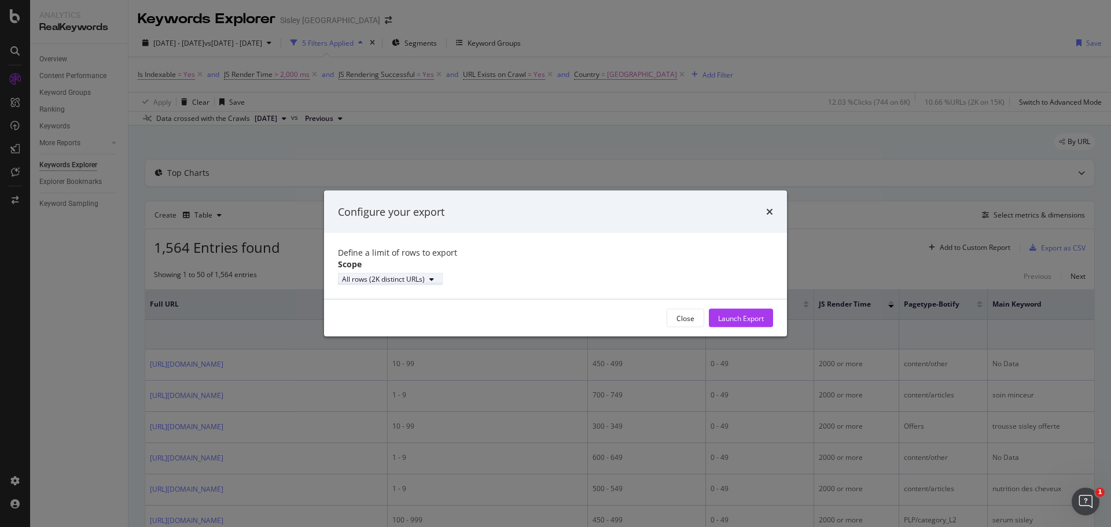
click at [425, 280] on div "All rows (2K distinct URLs)" at bounding box center [383, 279] width 83 height 10
click at [515, 277] on div "All rows (2K distinct URLs)" at bounding box center [555, 279] width 435 height 12
click at [736, 323] on div "Launch Export" at bounding box center [741, 318] width 46 height 10
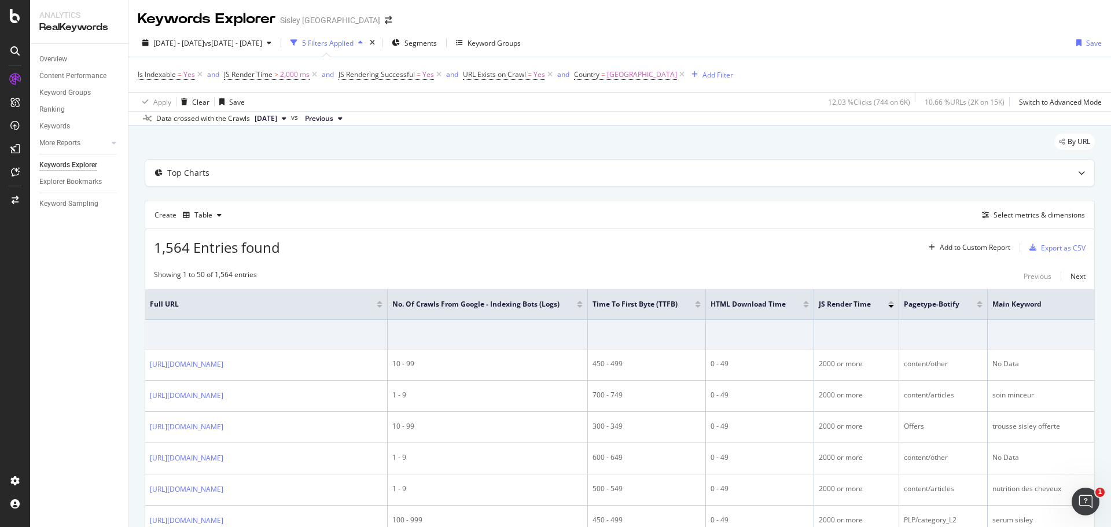
click at [486, 215] on div "Create Table Select metrics & dimensions" at bounding box center [620, 215] width 950 height 28
click at [393, 142] on div "By URL" at bounding box center [620, 146] width 950 height 25
